Goal: Information Seeking & Learning: Understand process/instructions

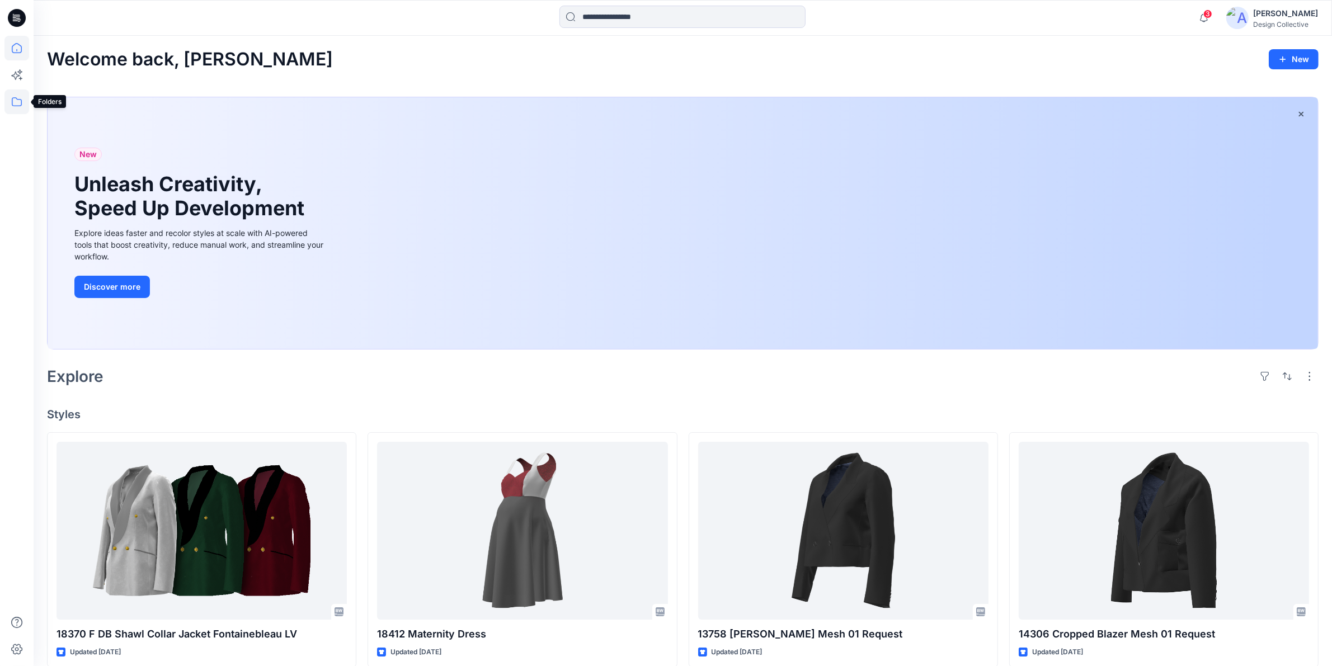
click at [20, 99] on icon at bounding box center [17, 101] width 10 height 9
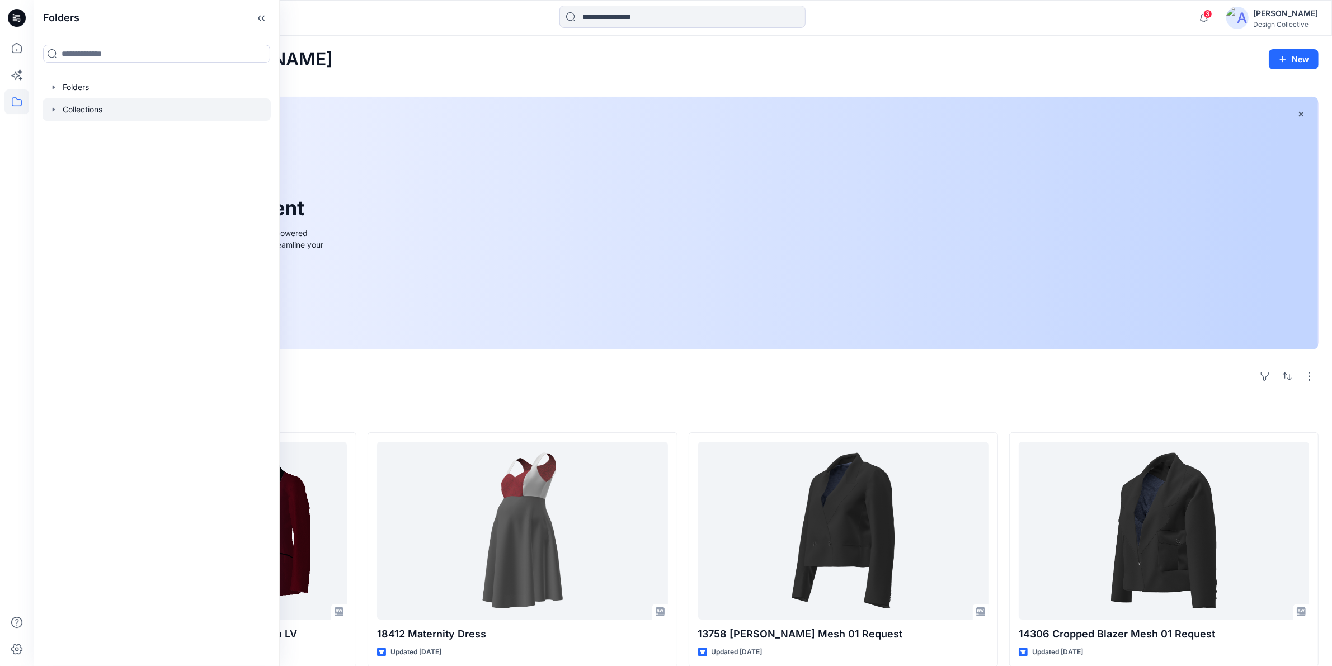
click at [52, 112] on icon "button" at bounding box center [53, 109] width 9 height 9
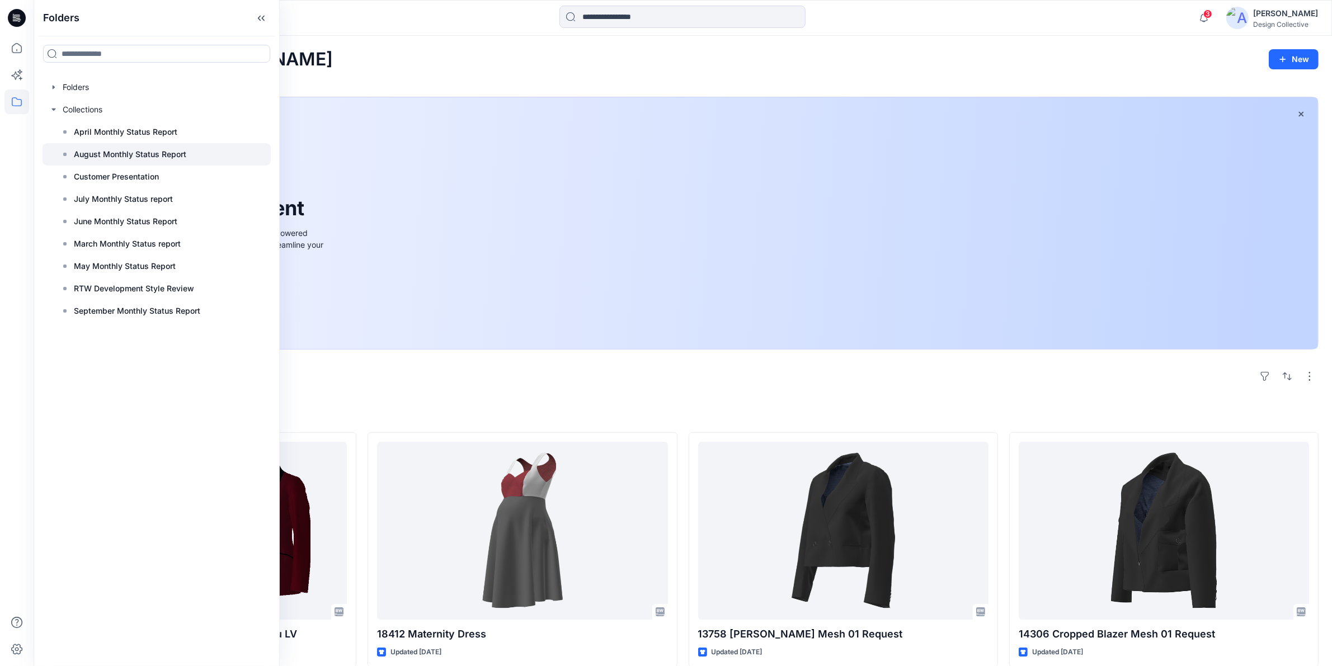
click at [87, 153] on p "August Monthly Status Report" at bounding box center [130, 154] width 112 height 13
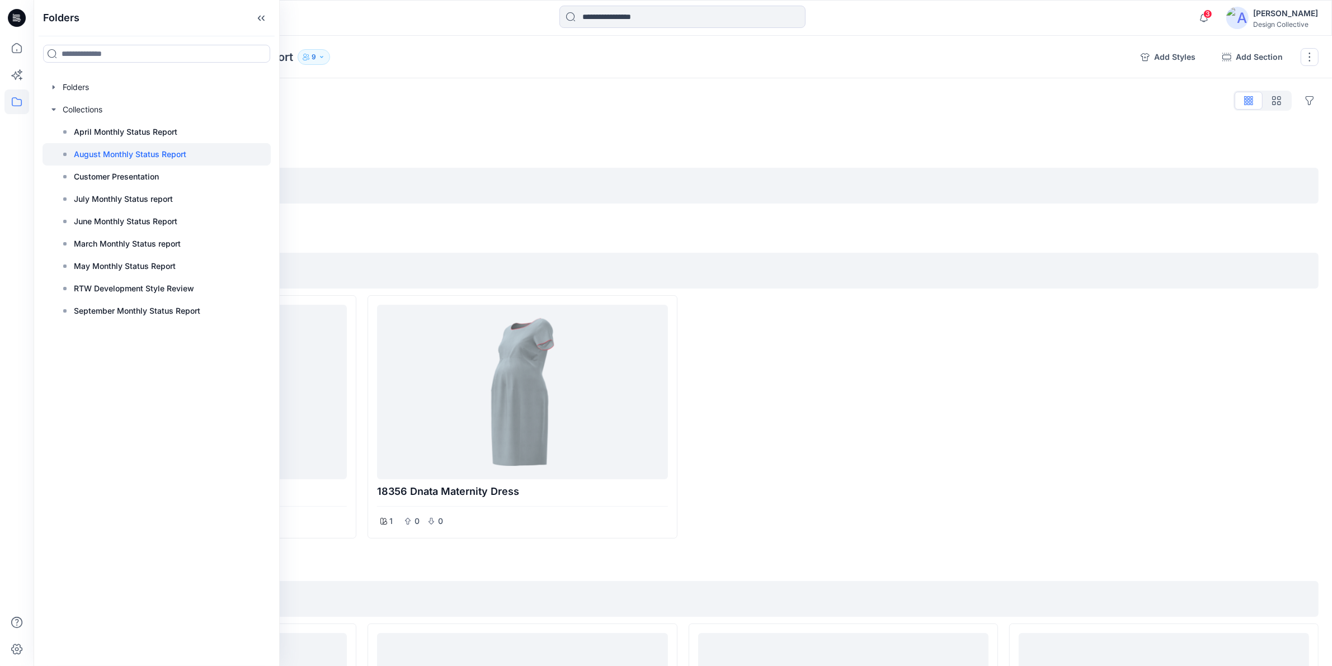
click at [792, 94] on div "Styles Hide Legacy Styles" at bounding box center [683, 101] width 1272 height 18
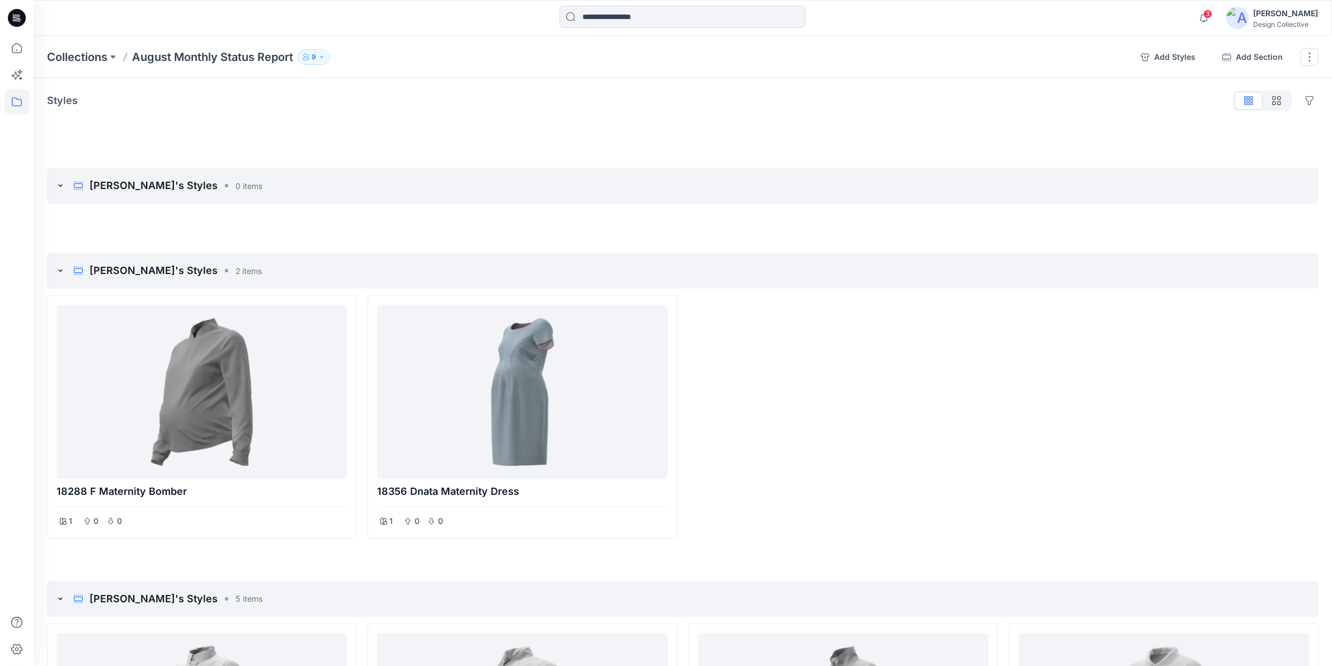
click at [325, 54] on icon "button" at bounding box center [321, 57] width 7 height 7
click at [456, 88] on icon "button" at bounding box center [451, 90] width 9 height 6
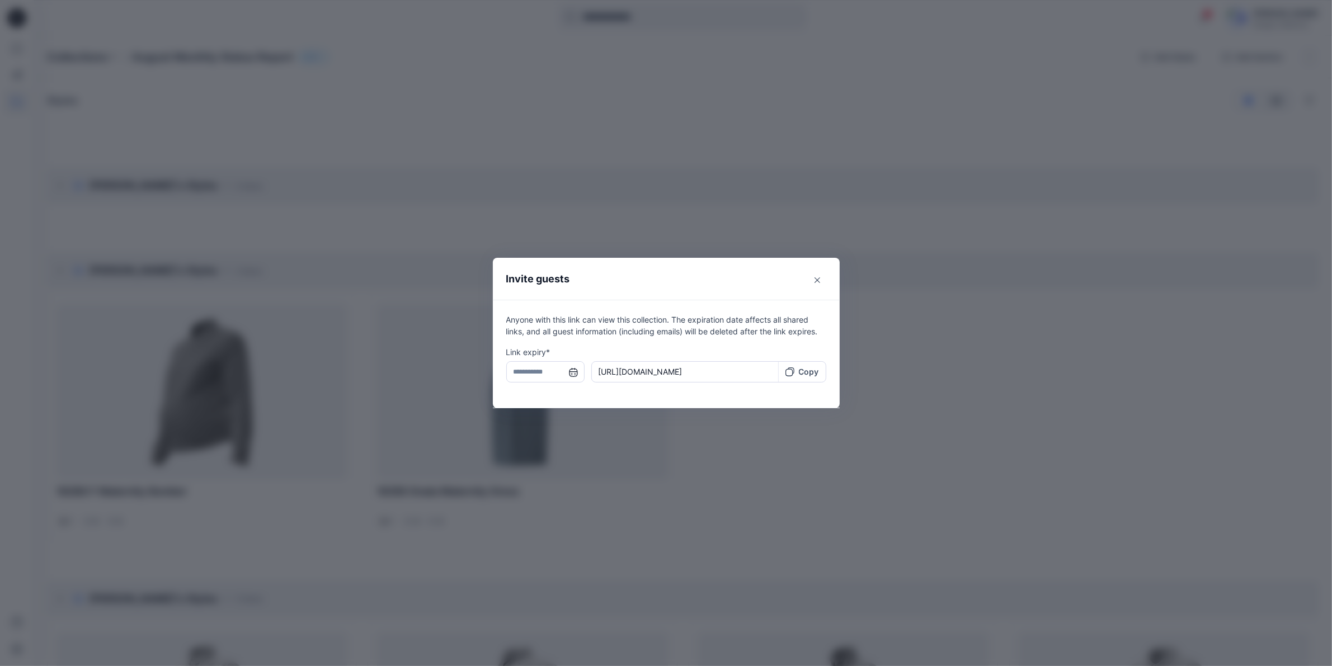
click at [575, 378] on input "text" at bounding box center [545, 371] width 78 height 21
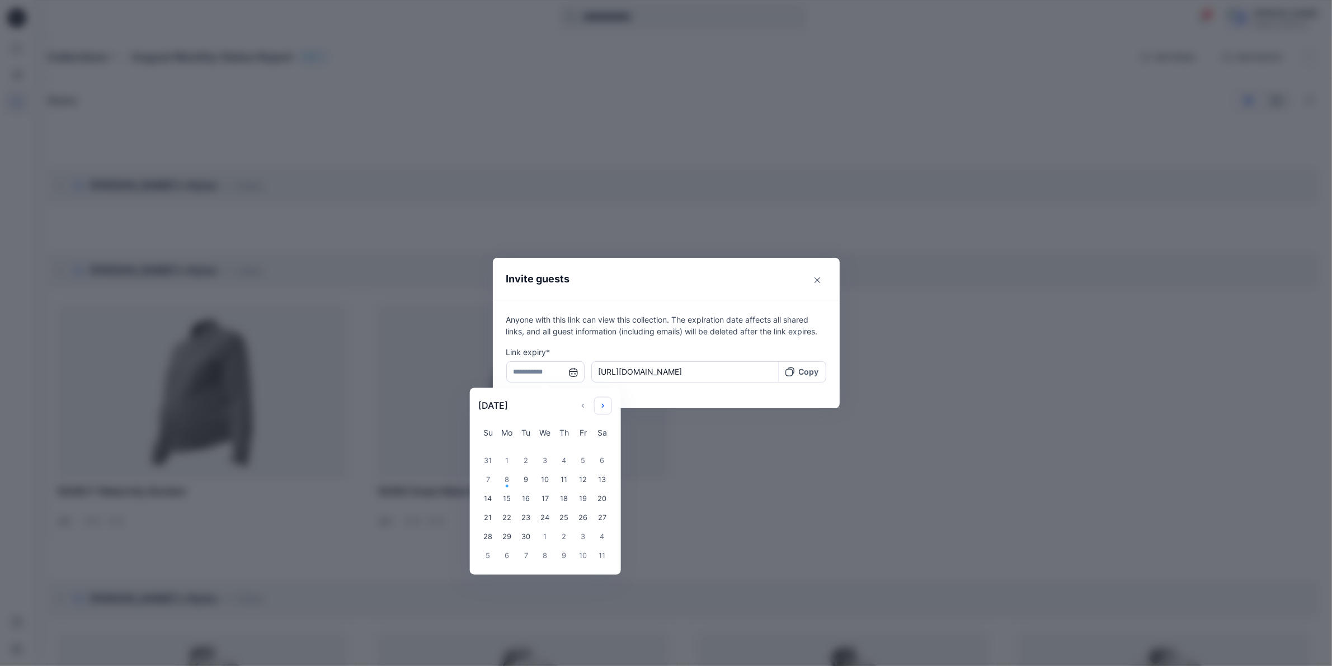
click at [601, 409] on button "Choose Date" at bounding box center [603, 406] width 18 height 18
click at [554, 480] on div "8" at bounding box center [544, 480] width 19 height 19
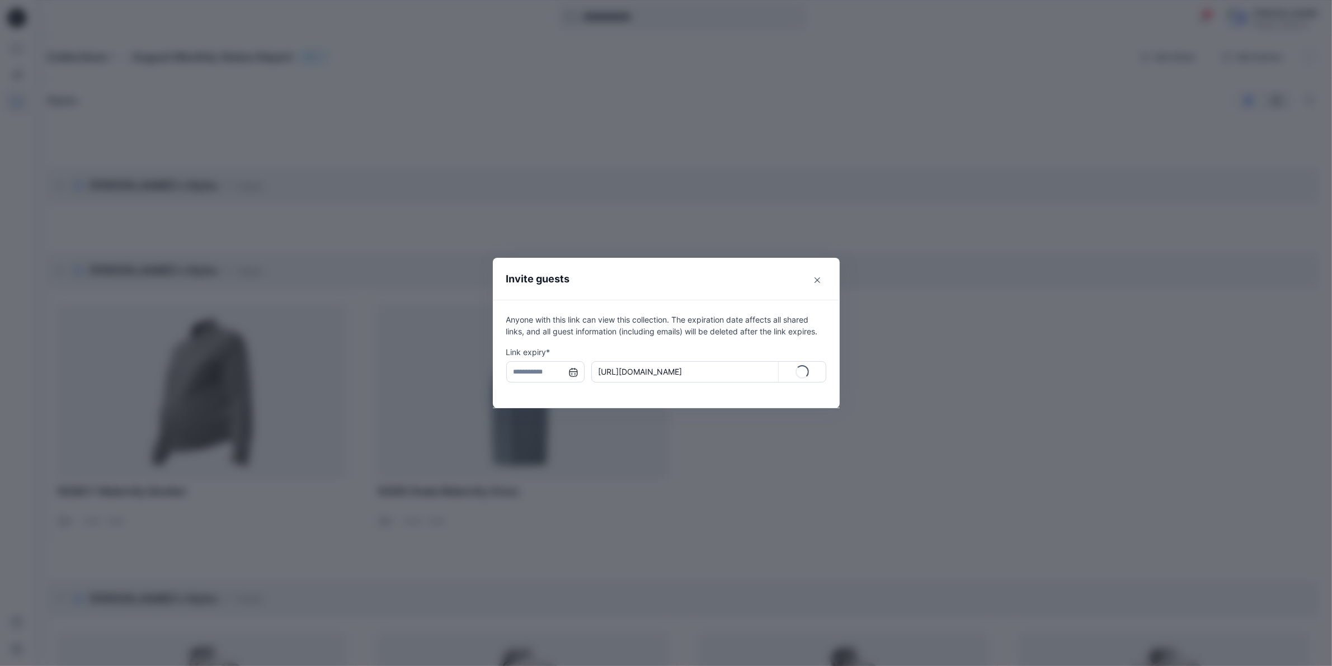
type input "**********"
click at [810, 368] on p "Copy" at bounding box center [809, 372] width 20 height 12
click at [820, 281] on icon "Close" at bounding box center [818, 281] width 6 height 6
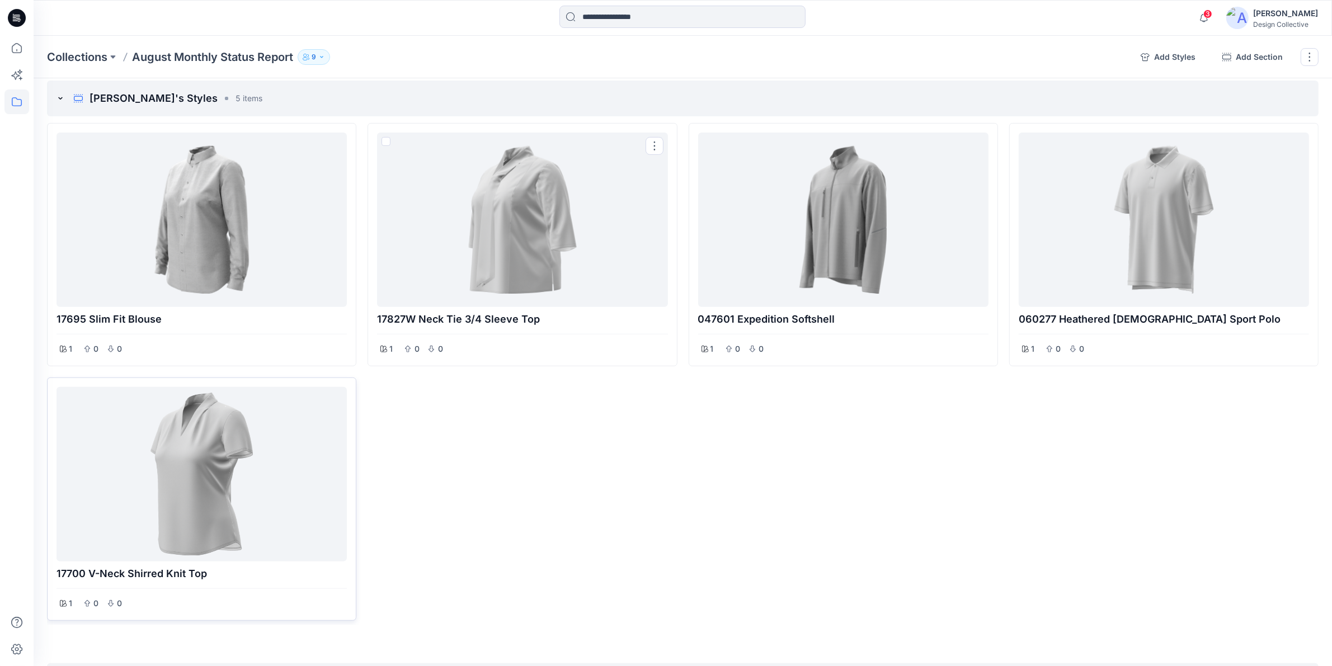
scroll to position [466, 0]
